Goal: Task Accomplishment & Management: Use online tool/utility

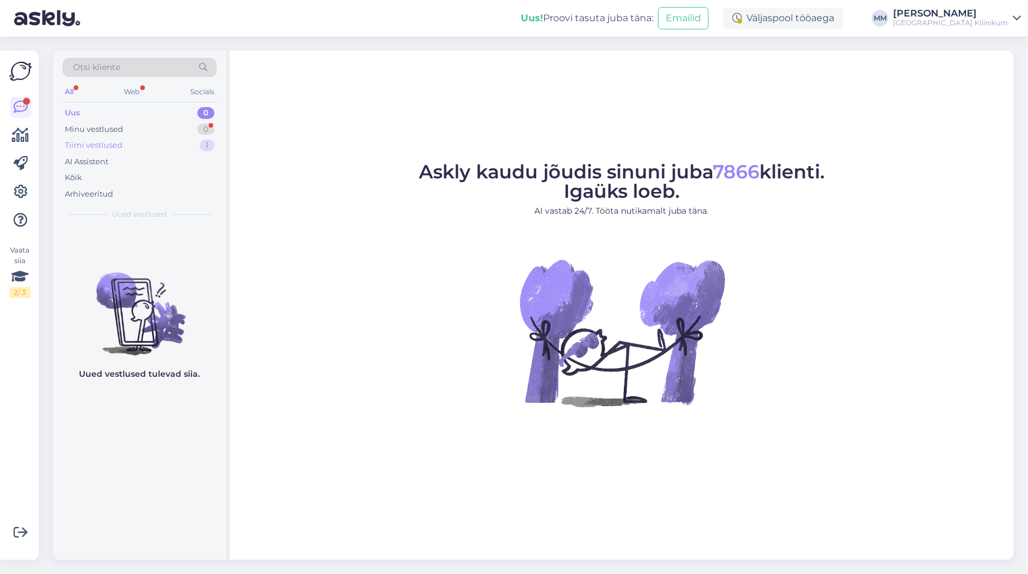
click at [128, 141] on div "Tiimi vestlused 1" at bounding box center [139, 145] width 154 height 16
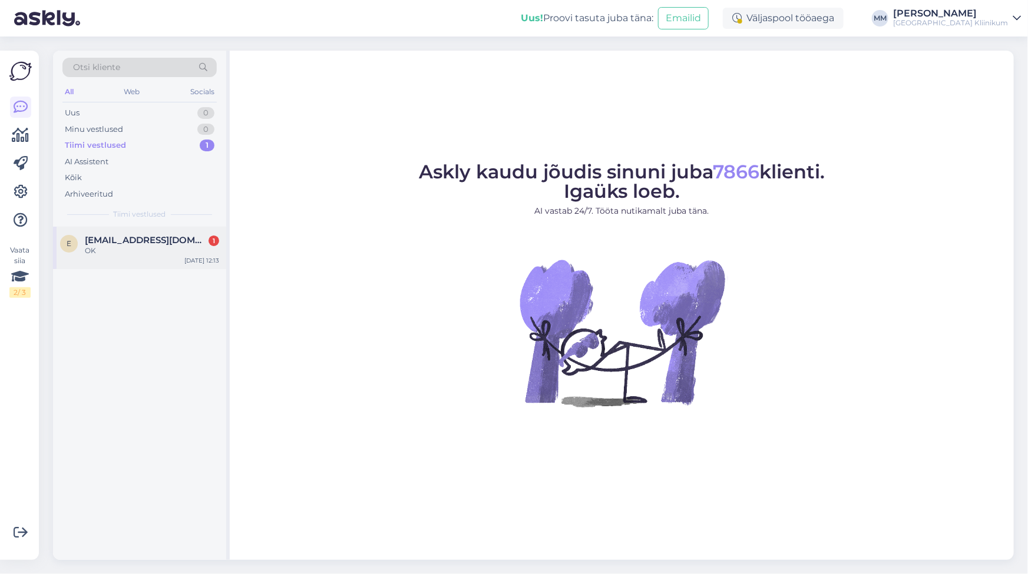
click at [102, 249] on div "OK" at bounding box center [152, 251] width 134 height 11
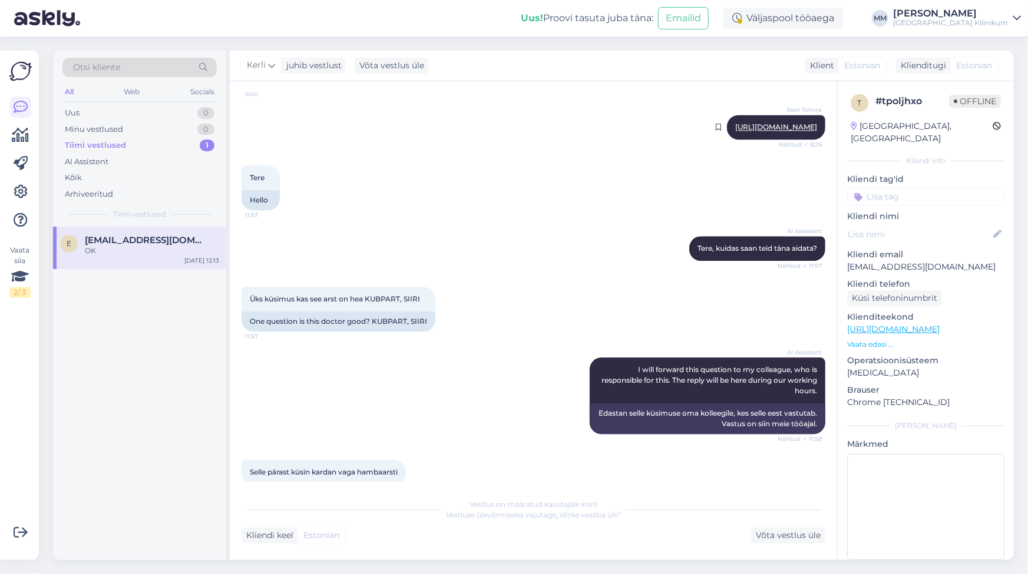
scroll to position [1124, 0]
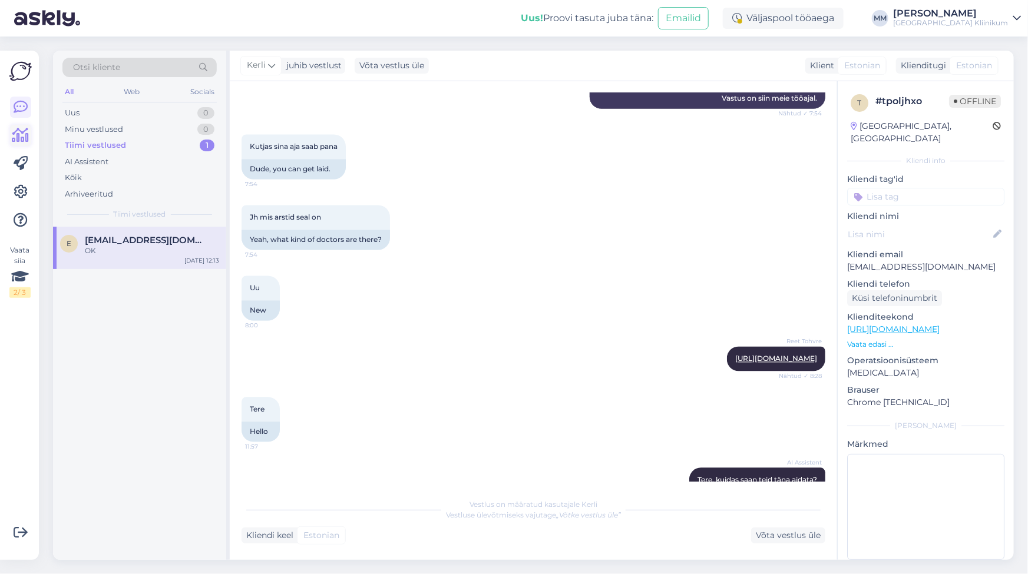
click at [17, 134] on icon at bounding box center [20, 135] width 17 height 14
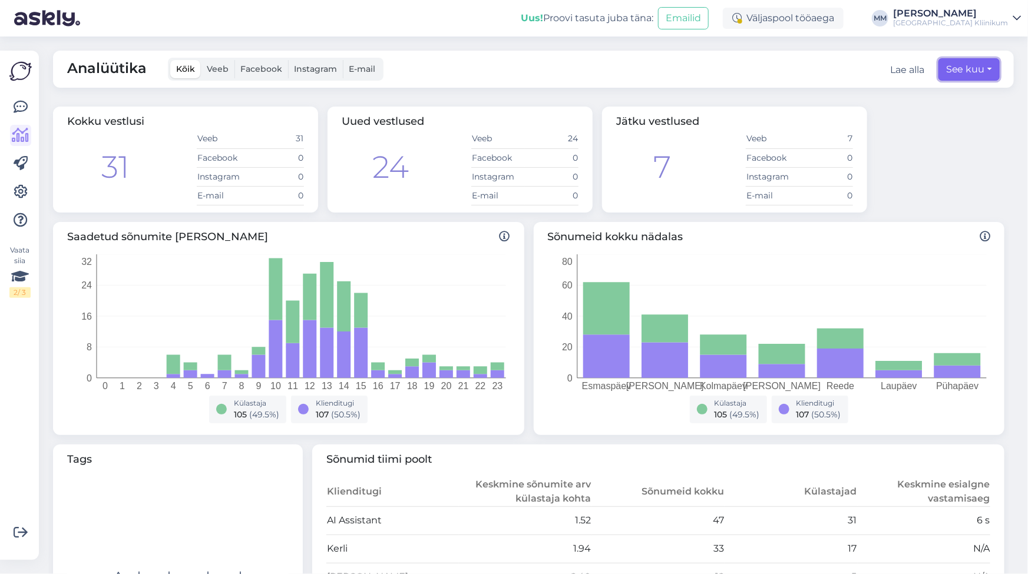
click at [949, 72] on button "See kuu" at bounding box center [969, 69] width 61 height 22
select select "8"
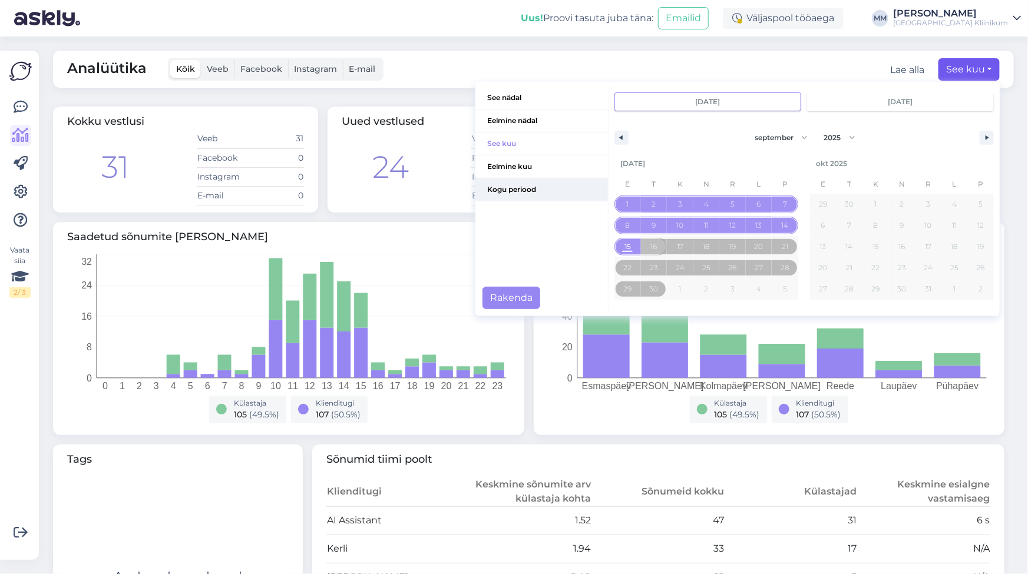
click at [504, 186] on span "Kogu periood" at bounding box center [541, 190] width 133 height 22
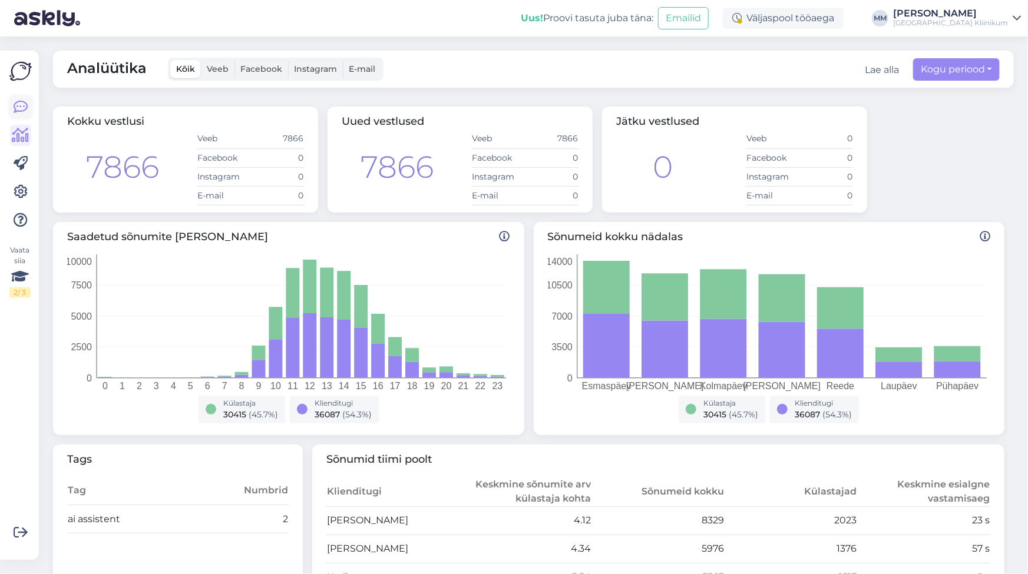
click at [22, 106] on icon at bounding box center [21, 107] width 14 height 14
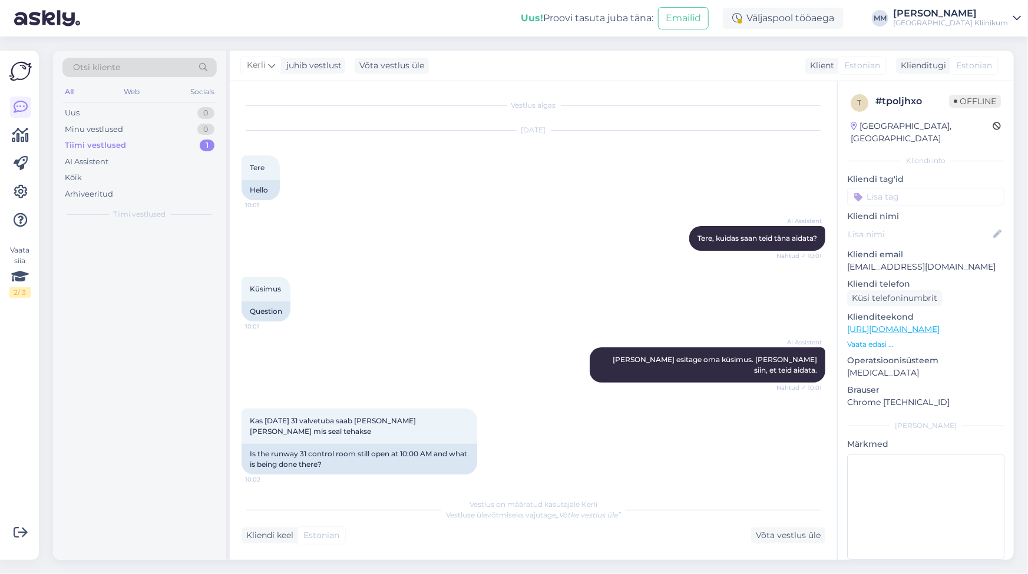
scroll to position [1980, 0]
